Goal: Task Accomplishment & Management: Use online tool/utility

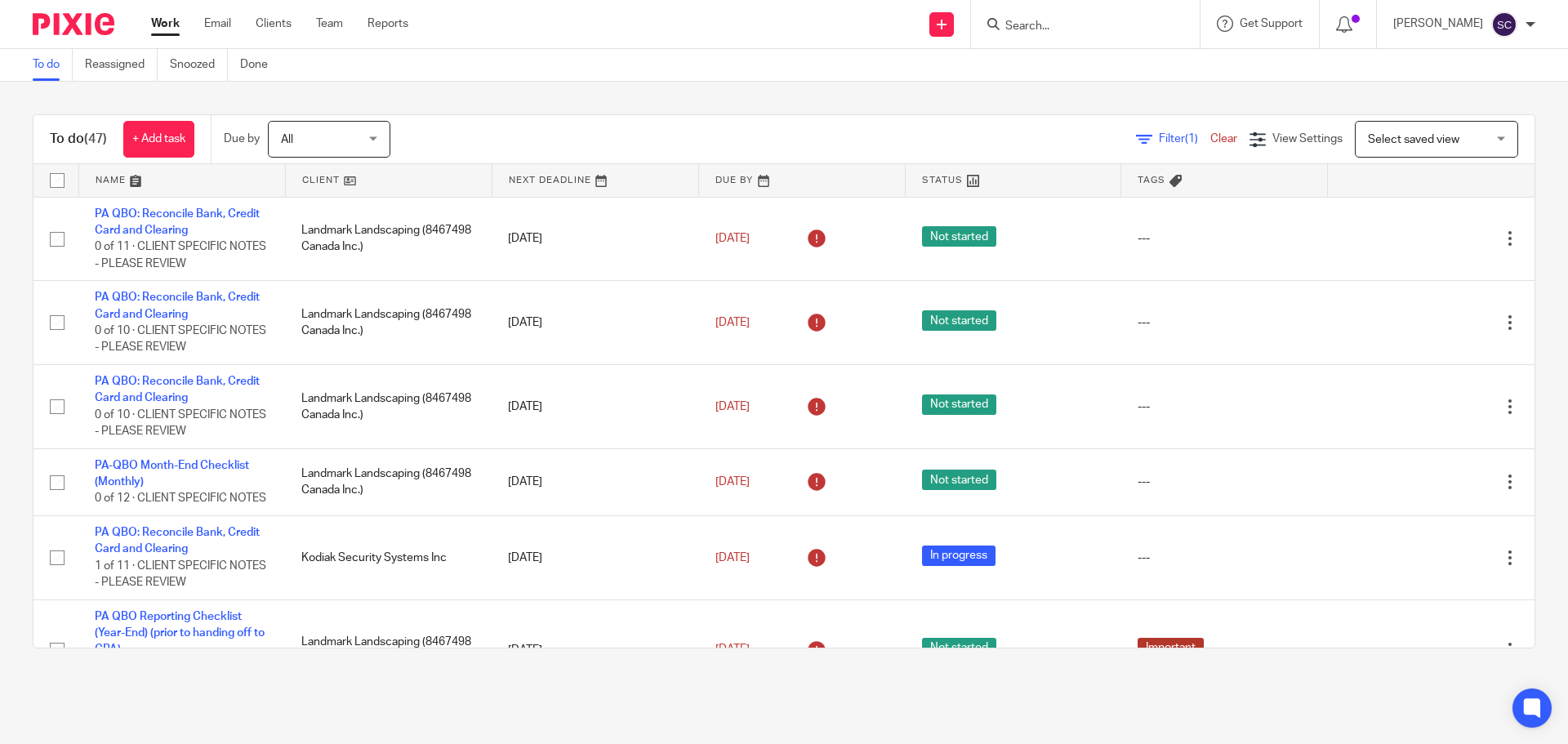
scroll to position [3219, 0]
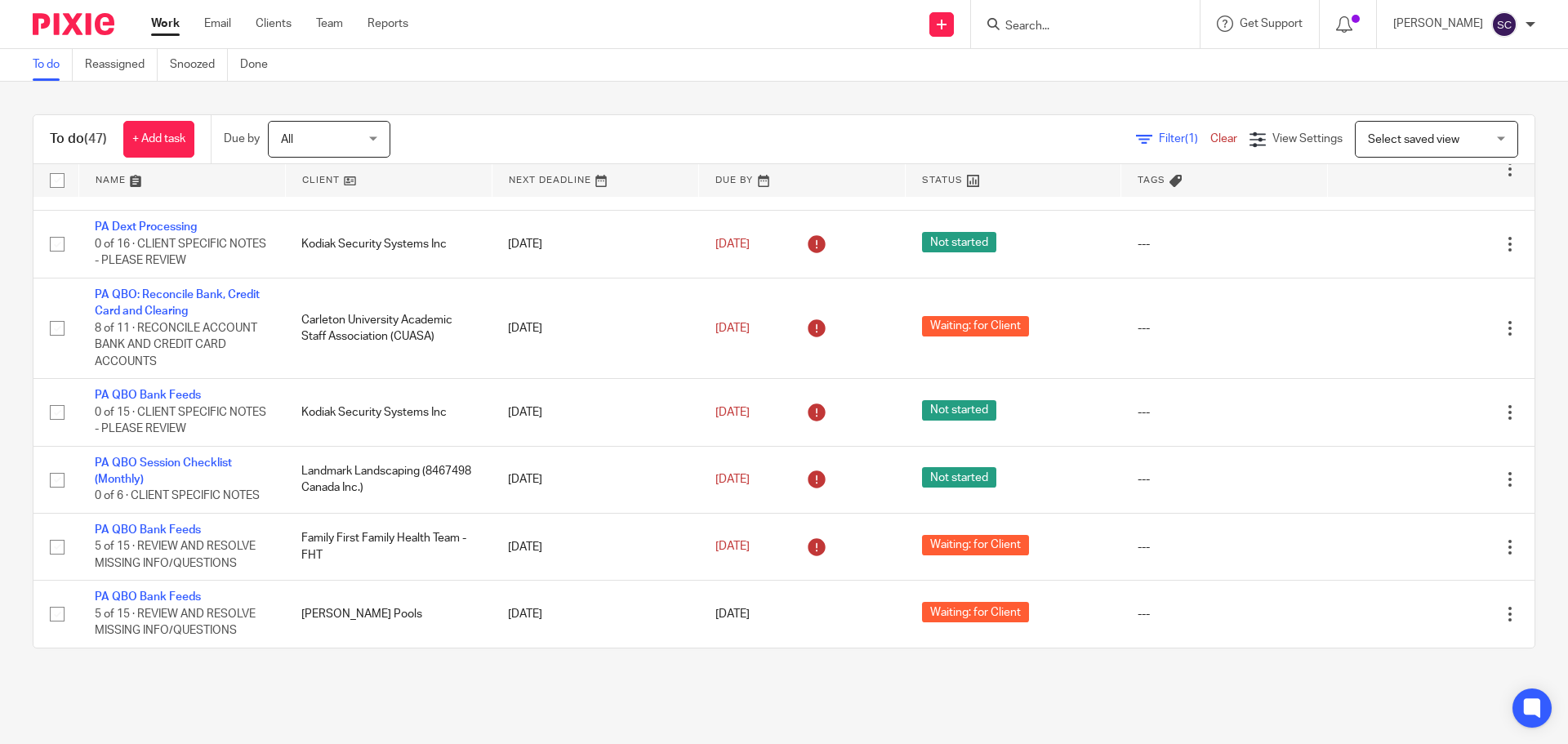
click at [1024, 30] on input "Search" at bounding box center [1078, 26] width 147 height 14
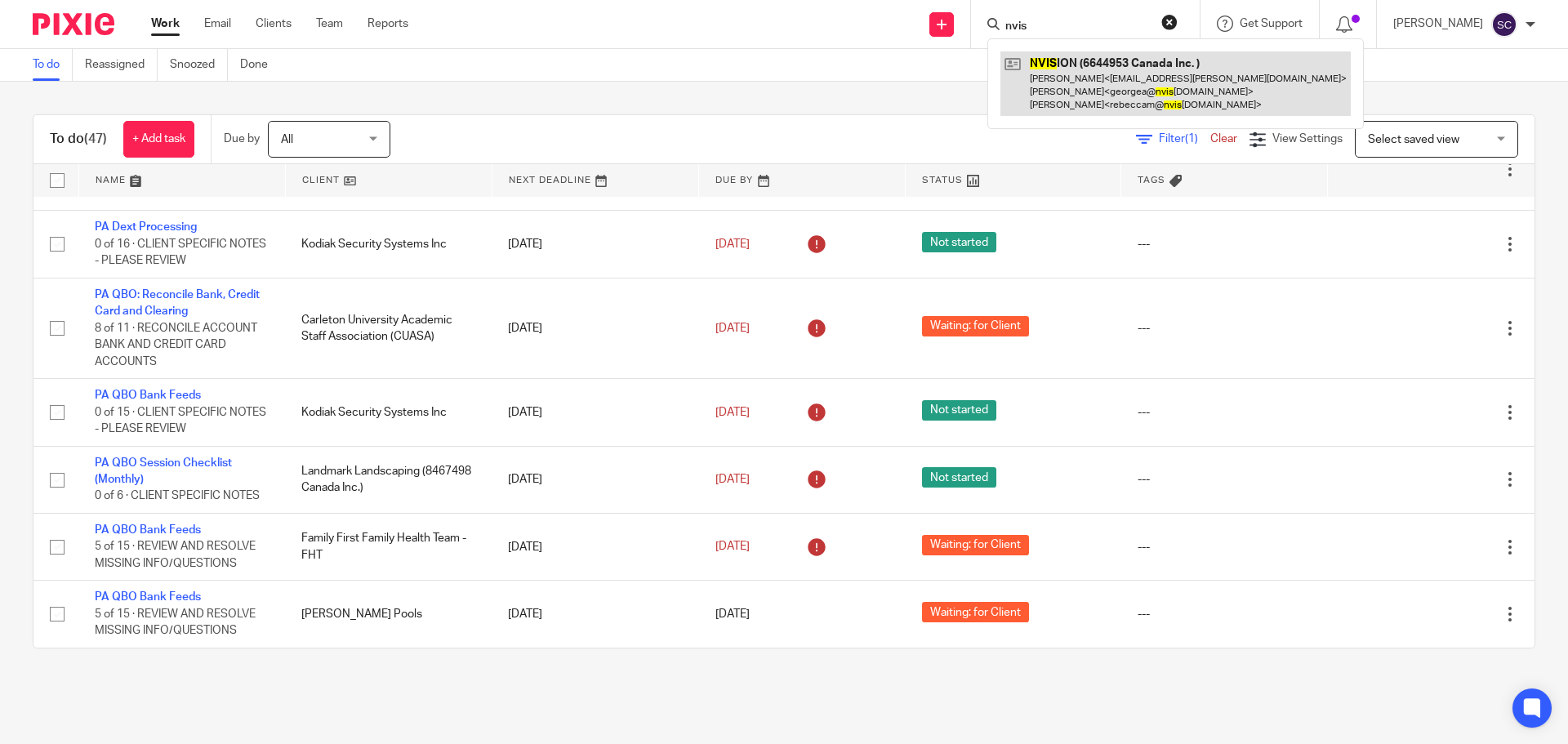
type input "nvis"
click at [1046, 64] on link at bounding box center [1176, 84] width 351 height 64
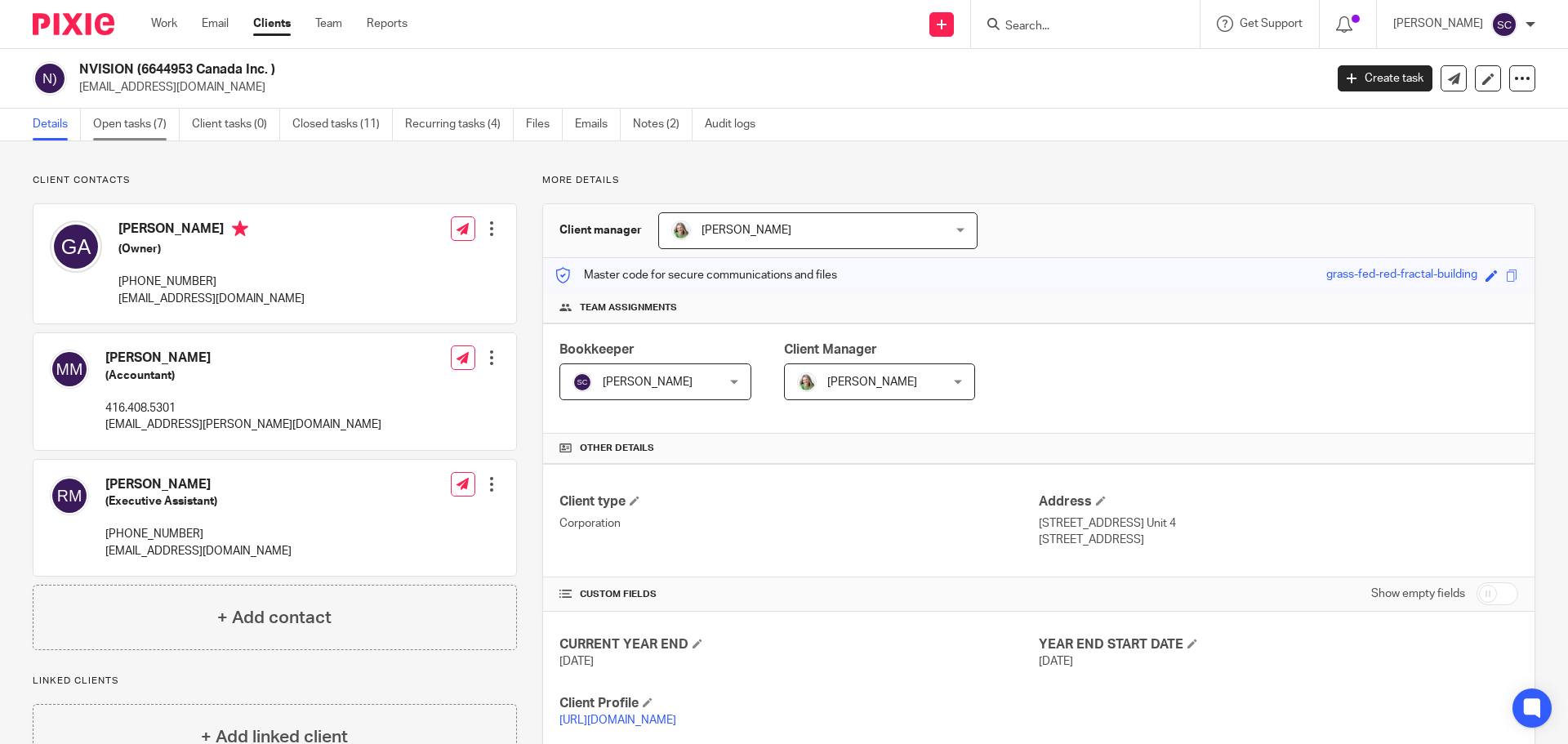
click at [128, 126] on link "Open tasks (7)" at bounding box center [136, 124] width 86 height 32
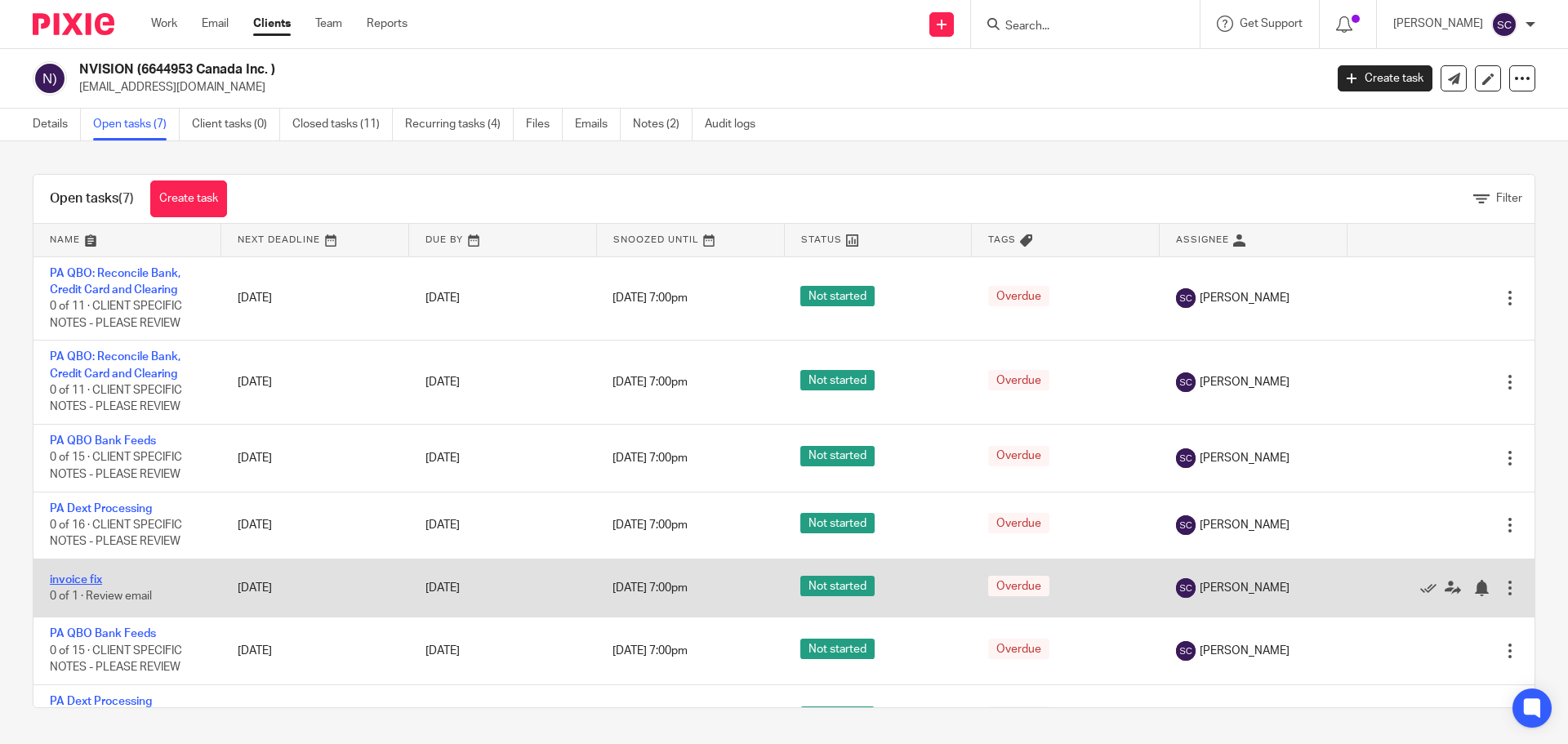
click at [73, 577] on link "invoice fix" at bounding box center [76, 580] width 52 height 12
